Goal: Transaction & Acquisition: Obtain resource

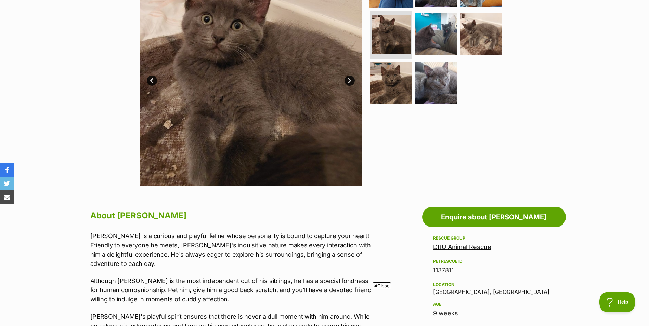
scroll to position [342, 0]
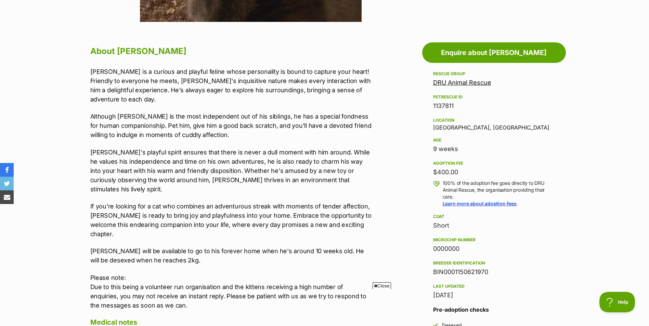
click at [456, 83] on link "DRU Animal Rescue" at bounding box center [462, 82] width 58 height 7
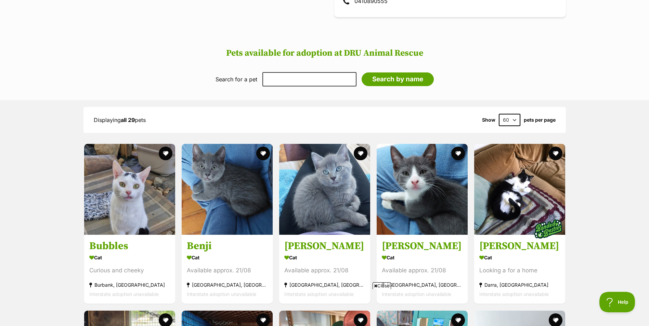
scroll to position [342, 0]
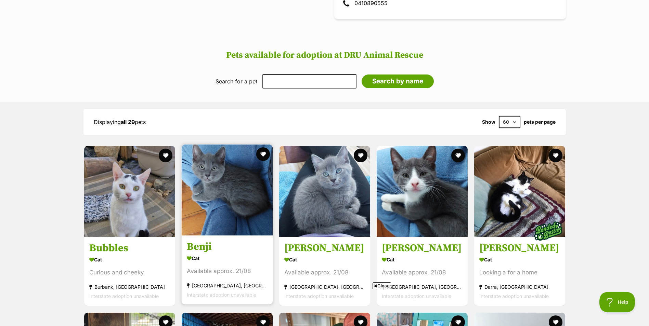
click at [226, 186] on img at bounding box center [227, 190] width 91 height 91
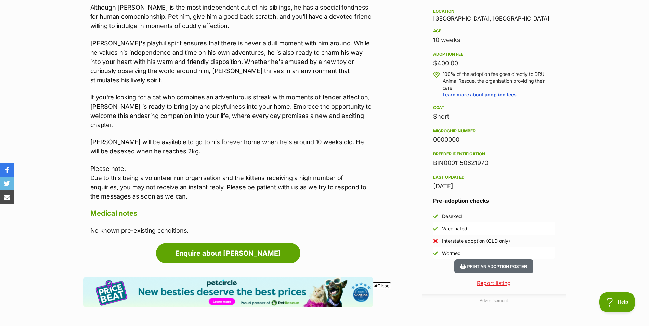
scroll to position [548, 0]
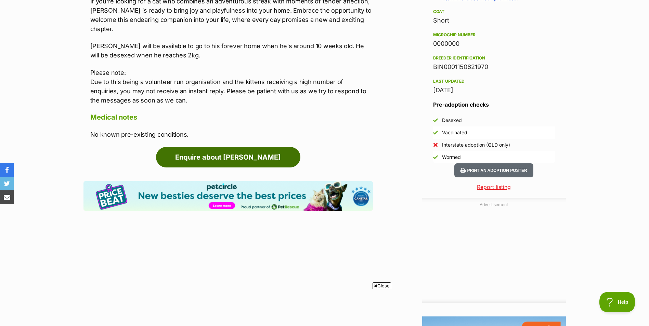
click at [249, 147] on link "Enquire about Benji" at bounding box center [228, 157] width 144 height 21
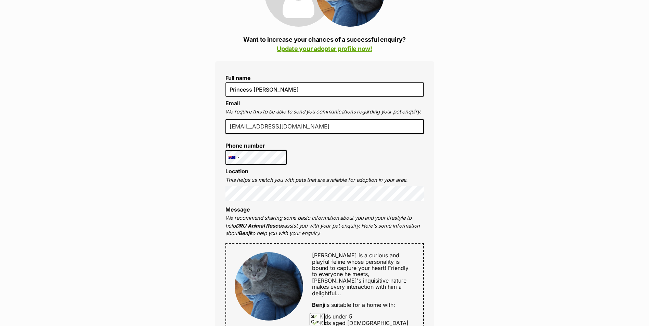
scroll to position [137, 0]
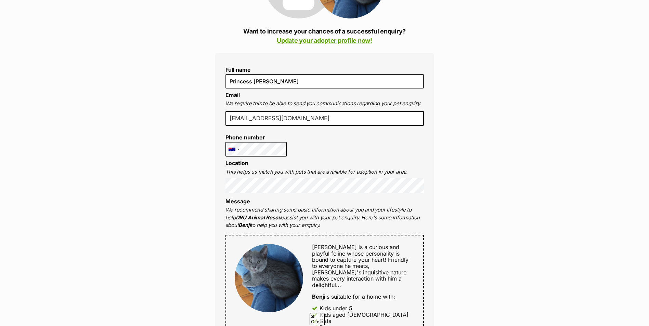
click at [253, 157] on div "Full name Princess [PERSON_NAME] Email We require this to be able to send you c…" at bounding box center [324, 280] width 219 height 454
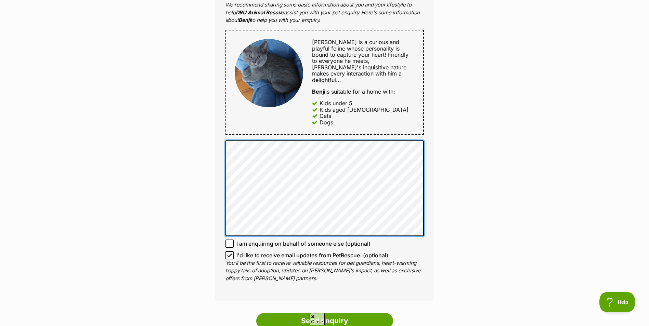
scroll to position [0, 0]
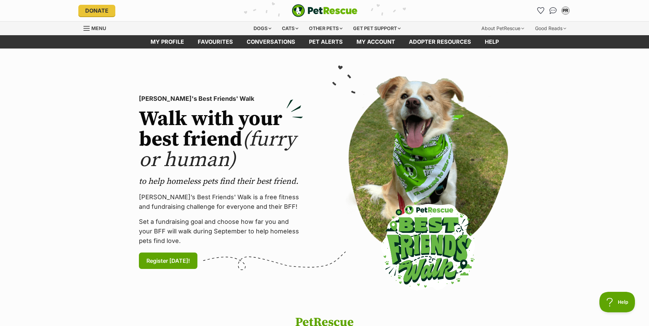
click at [88, 31] on div "Menu" at bounding box center [86, 28] width 7 height 5
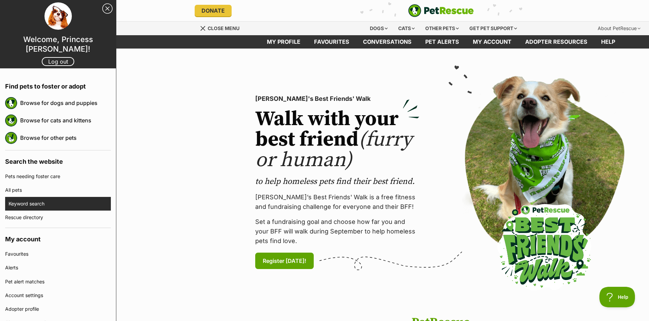
click at [35, 202] on link "Keyword search" at bounding box center [60, 204] width 102 height 14
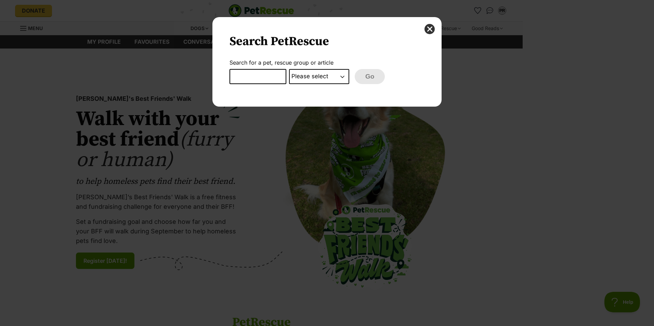
click at [284, 76] on input "Dialog Window - Close (Press escape to close)" at bounding box center [258, 76] width 57 height 15
type input "benji"
click at [304, 83] on select "Please select PetRescue ID Pet name Group Article" at bounding box center [319, 76] width 60 height 15
click at [289, 69] on select "Please select PetRescue ID Pet name Group Article" at bounding box center [319, 76] width 60 height 15
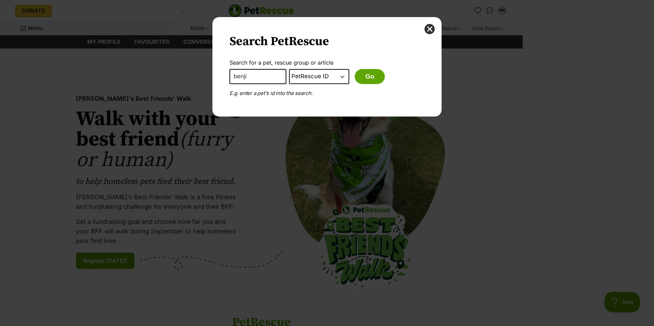
click at [341, 79] on select "Please select PetRescue ID Pet name Group Article" at bounding box center [319, 76] width 60 height 15
select select "pet_name"
click at [289, 69] on select "Please select PetRescue ID Pet name Group Article" at bounding box center [319, 76] width 60 height 15
click at [368, 78] on button "Go" at bounding box center [370, 76] width 30 height 15
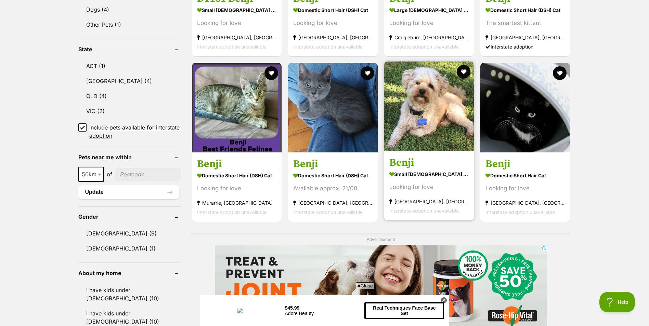
scroll to position [342, 0]
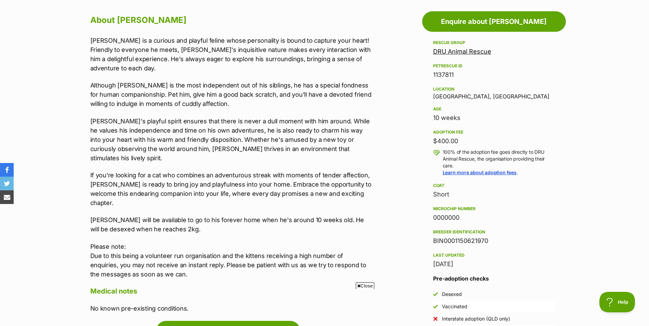
scroll to position [342, 0]
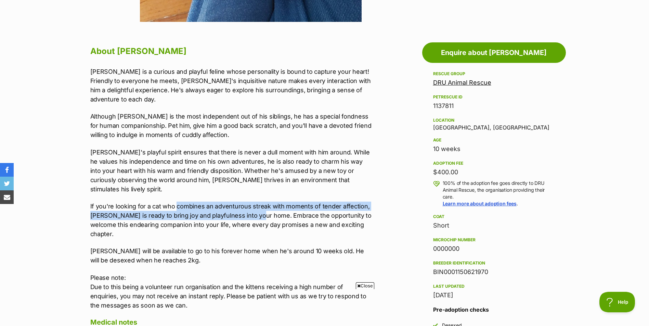
drag, startPoint x: 176, startPoint y: 199, endPoint x: 253, endPoint y: 205, distance: 76.6
click at [253, 205] on p "If you're looking for a cat who combines an adventurous streak with moments of …" at bounding box center [231, 220] width 283 height 37
drag, startPoint x: 253, startPoint y: 205, endPoint x: 244, endPoint y: 205, distance: 8.2
copy p "combines an adventurous streak with moments of tender affection, [PERSON_NAME] …"
